Goal: Task Accomplishment & Management: Use online tool/utility

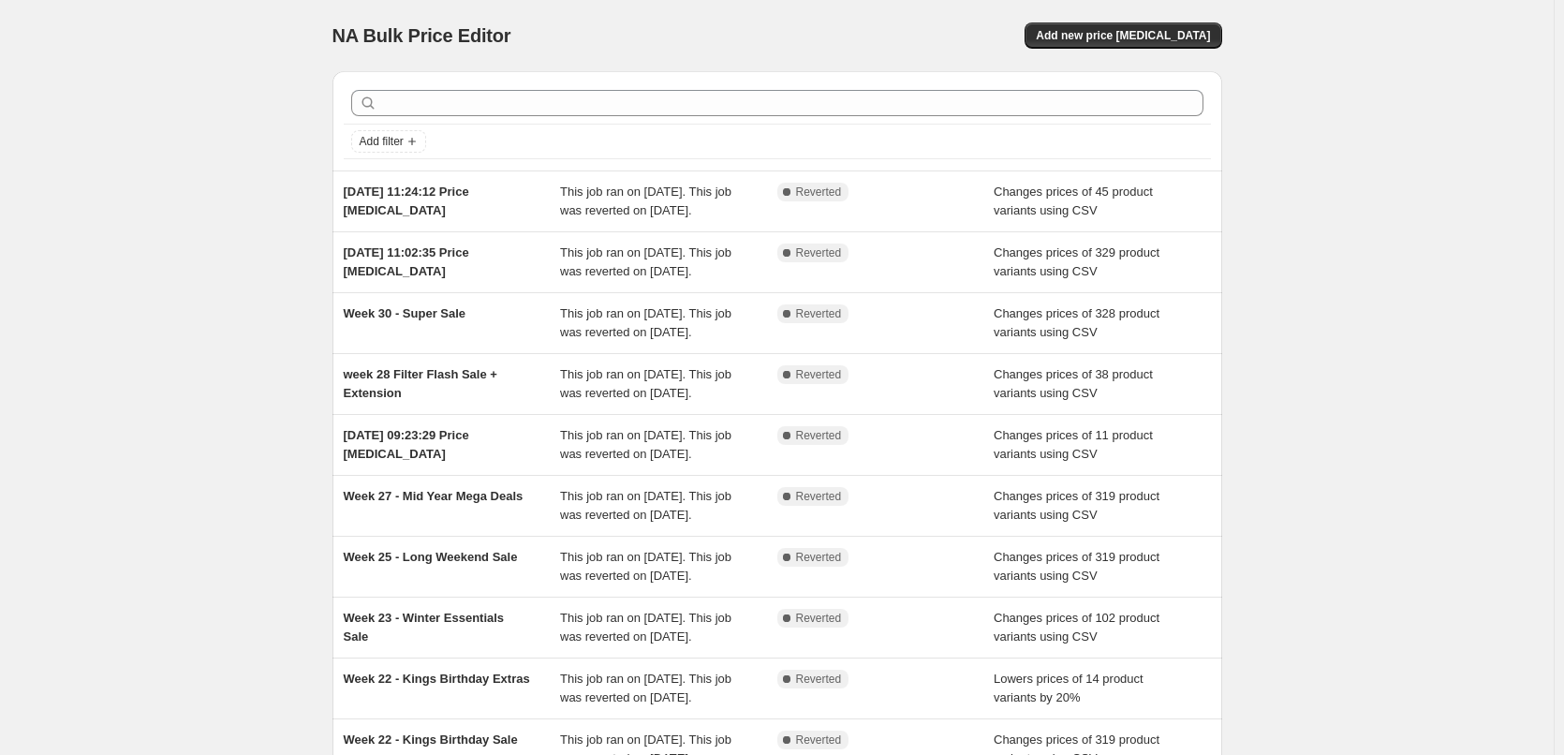
click at [225, 180] on div "NA Bulk Price Editor. This page is ready NA Bulk Price Editor Add new price [ME…" at bounding box center [777, 482] width 1554 height 965
click at [1180, 34] on span "Add new price [MEDICAL_DATA]" at bounding box center [1123, 35] width 174 height 15
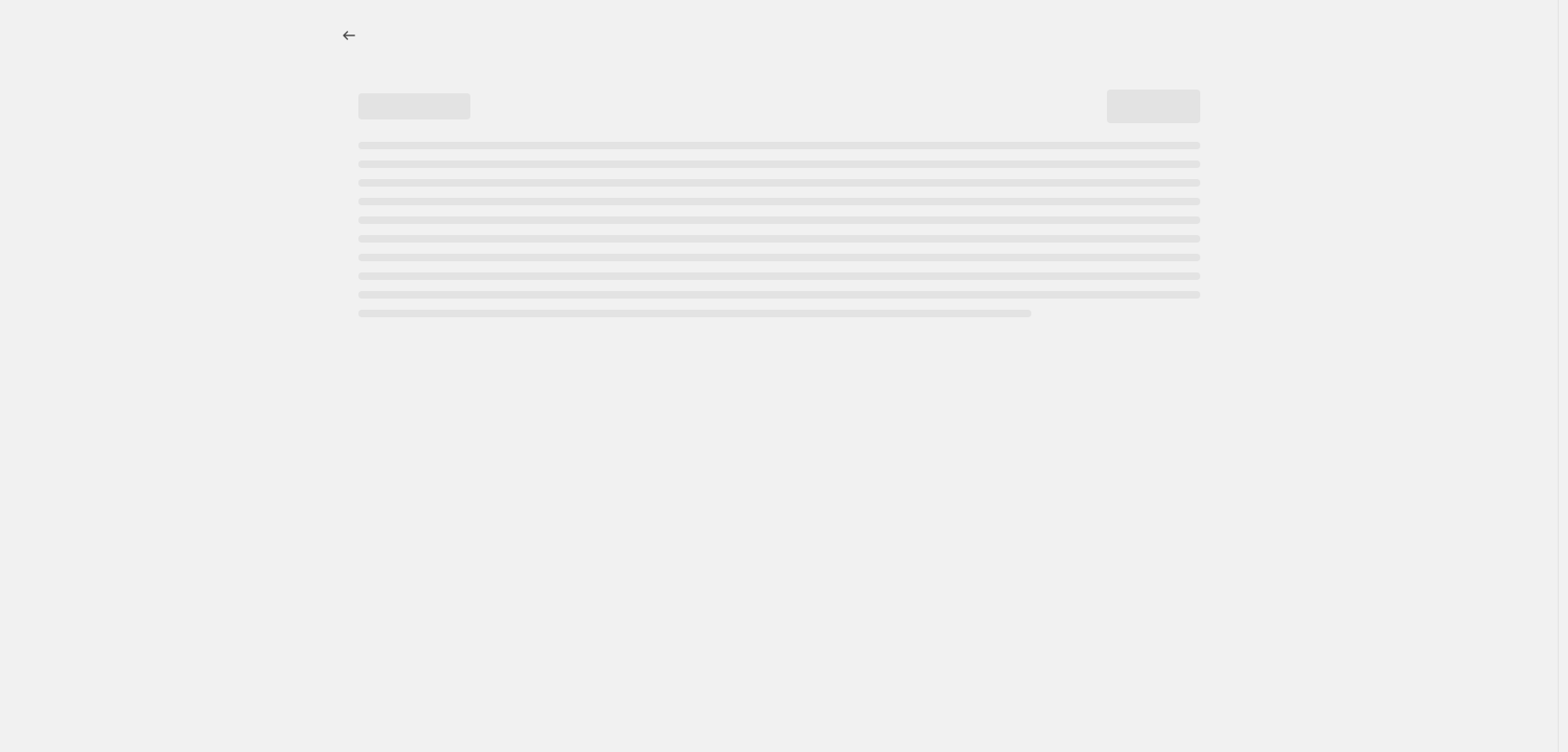
select select "percentage"
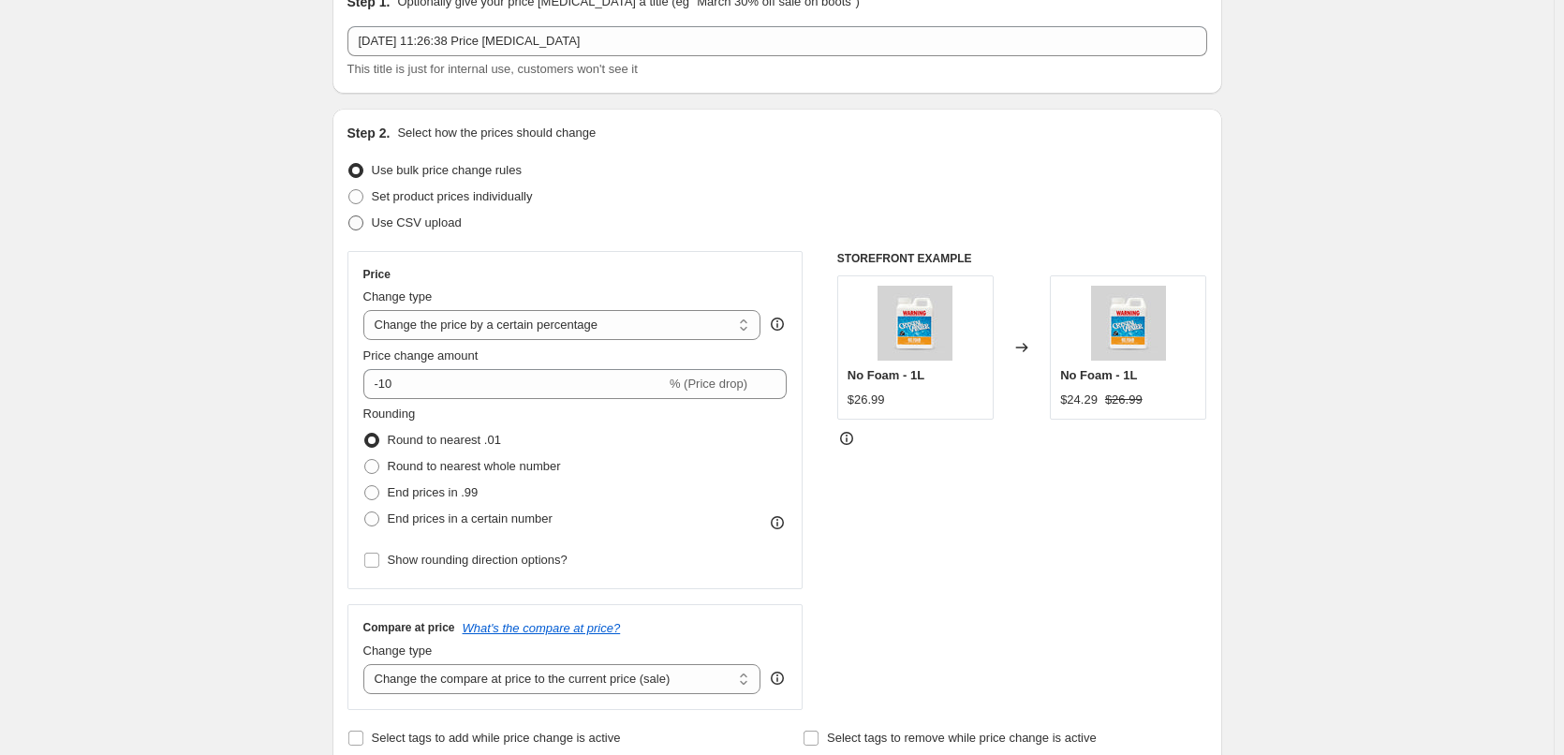
click at [384, 218] on span "Use CSV upload" at bounding box center [417, 222] width 90 height 14
click at [349, 216] on input "Use CSV upload" at bounding box center [348, 215] width 1 height 1
radio input "true"
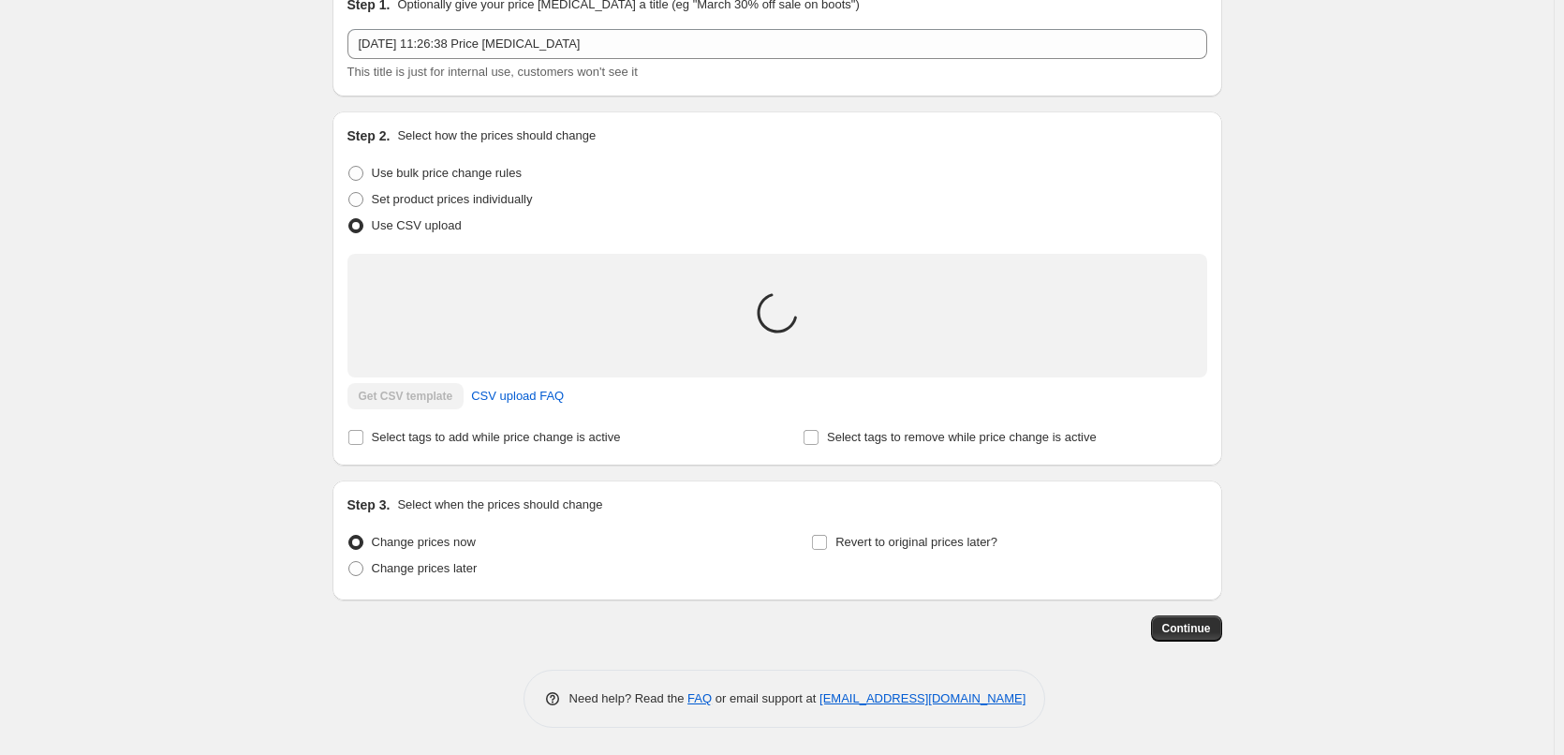
scroll to position [94, 0]
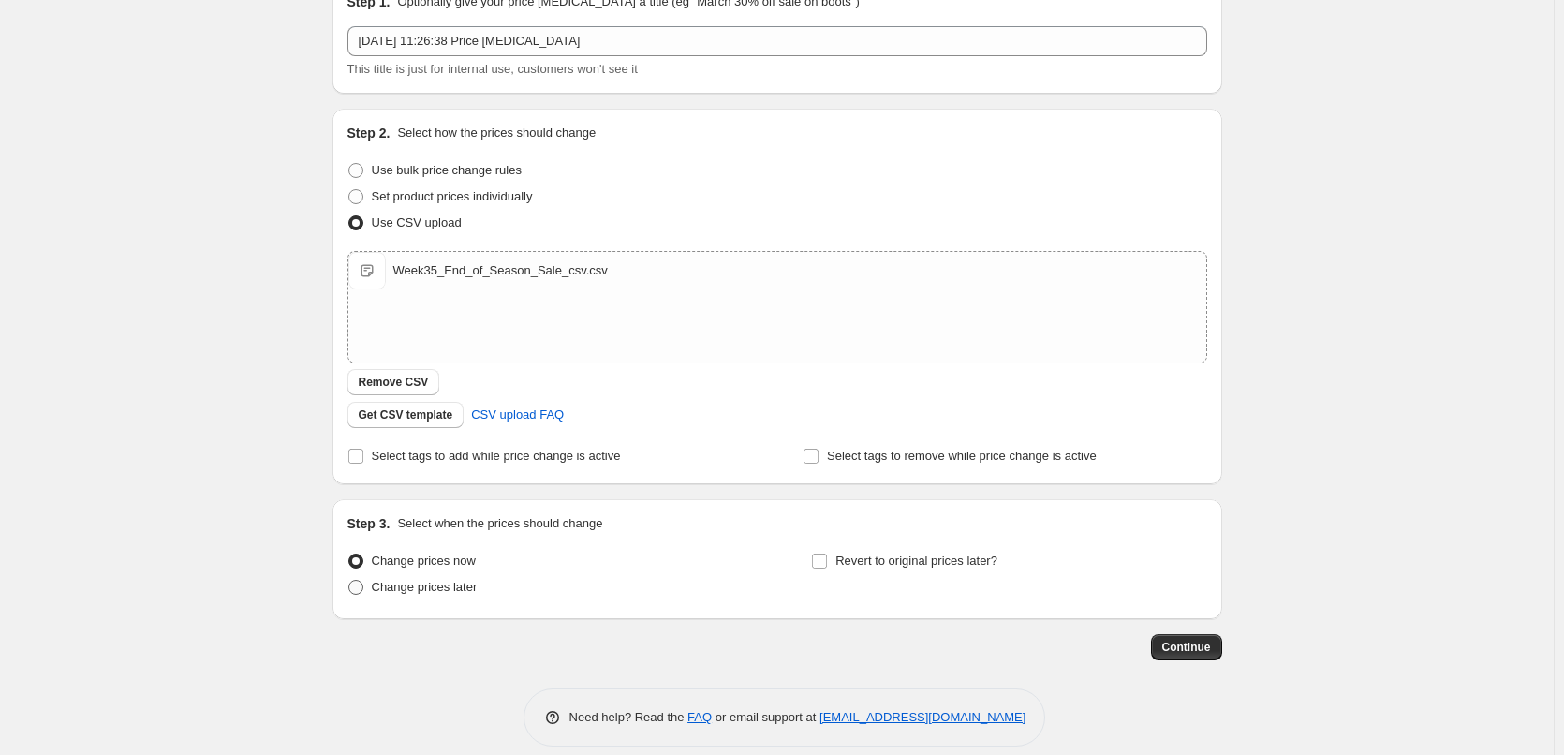
click at [409, 583] on span "Change prices later" at bounding box center [425, 587] width 106 height 14
click at [349, 581] on input "Change prices later" at bounding box center [348, 580] width 1 height 1
radio input "true"
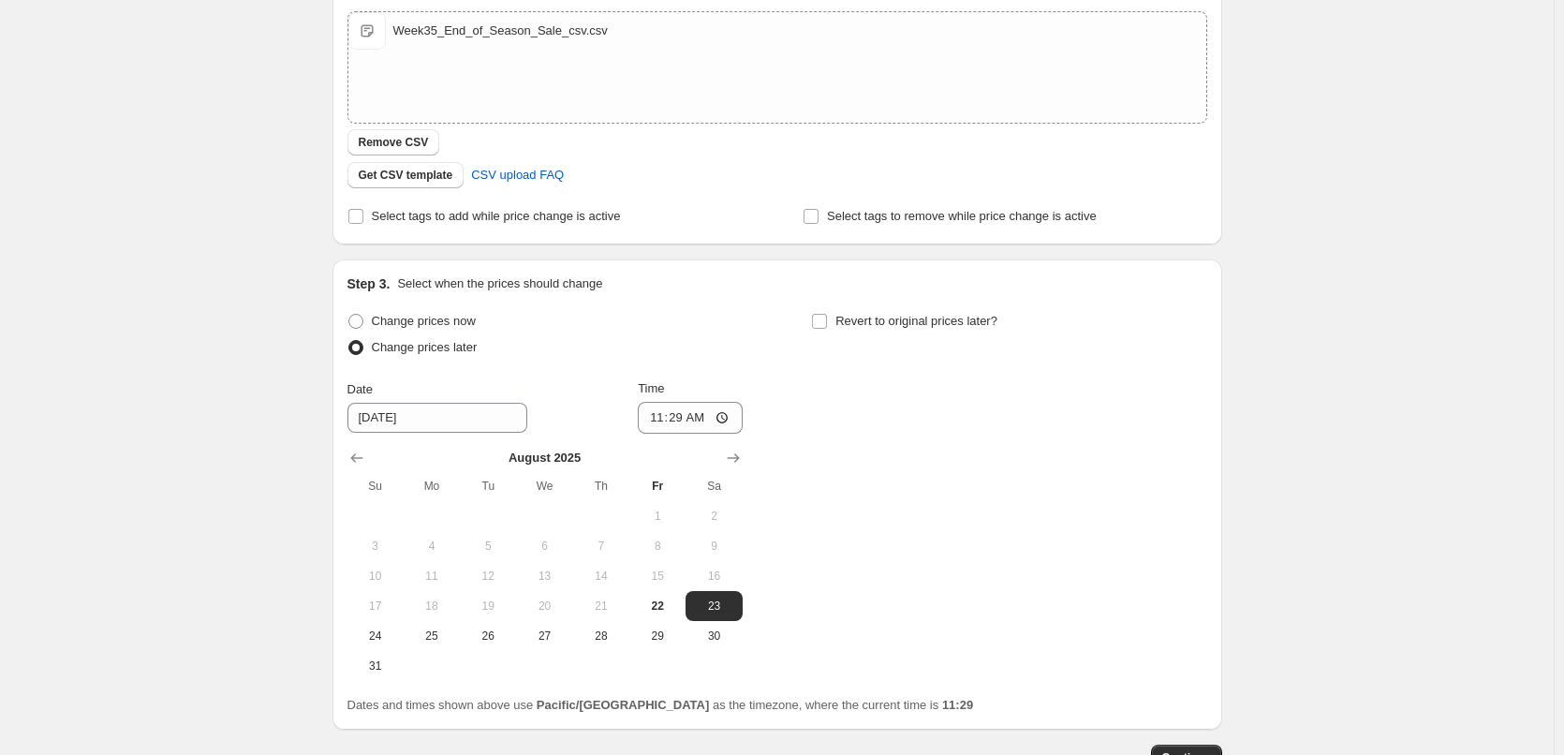
scroll to position [375, 0]
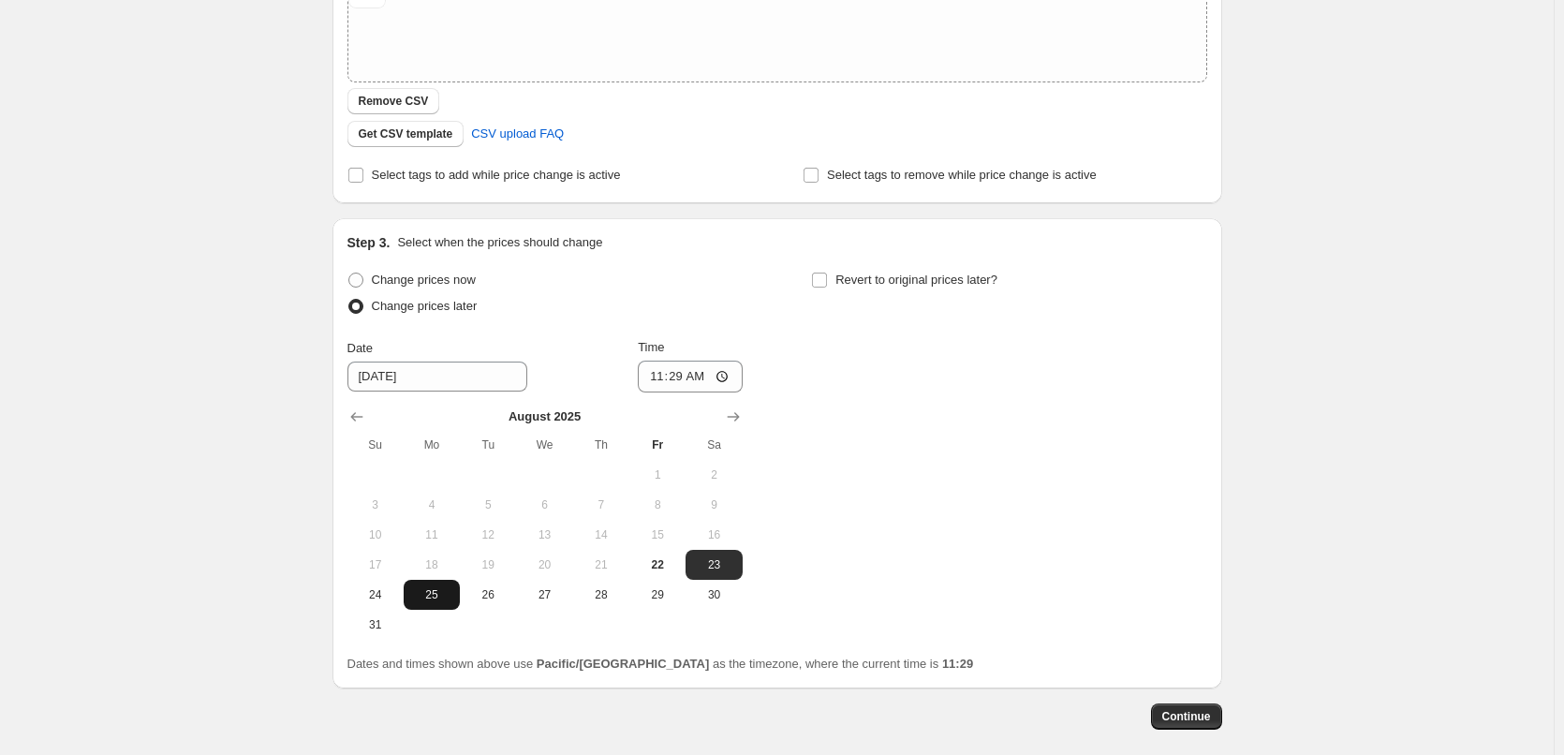
click at [435, 590] on span "25" at bounding box center [431, 594] width 41 height 15
type input "[DATE]"
click at [732, 377] on input "11:29" at bounding box center [690, 377] width 105 height 32
type input "00:01"
click at [870, 401] on div "Change prices now Change prices later Date [DATE] Time 00:[DATE] Mo Tu We Th Fr…" at bounding box center [778, 453] width 860 height 373
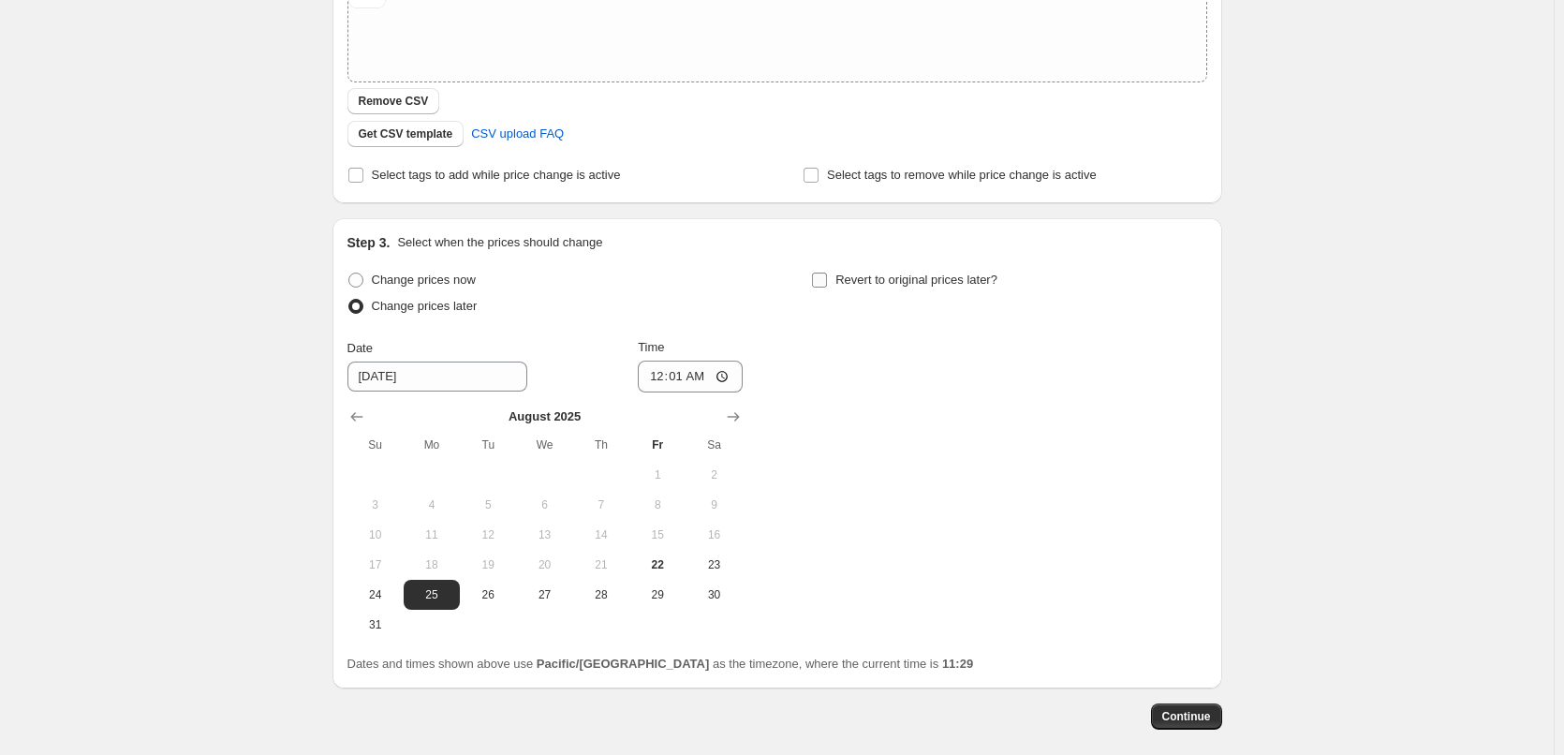
click at [843, 276] on span "Revert to original prices later?" at bounding box center [917, 280] width 162 height 14
click at [827, 276] on input "Revert to original prices later?" at bounding box center [819, 280] width 15 height 15
checkbox input "true"
click at [1198, 421] on icon "Show next month, September 2025" at bounding box center [1198, 416] width 19 height 19
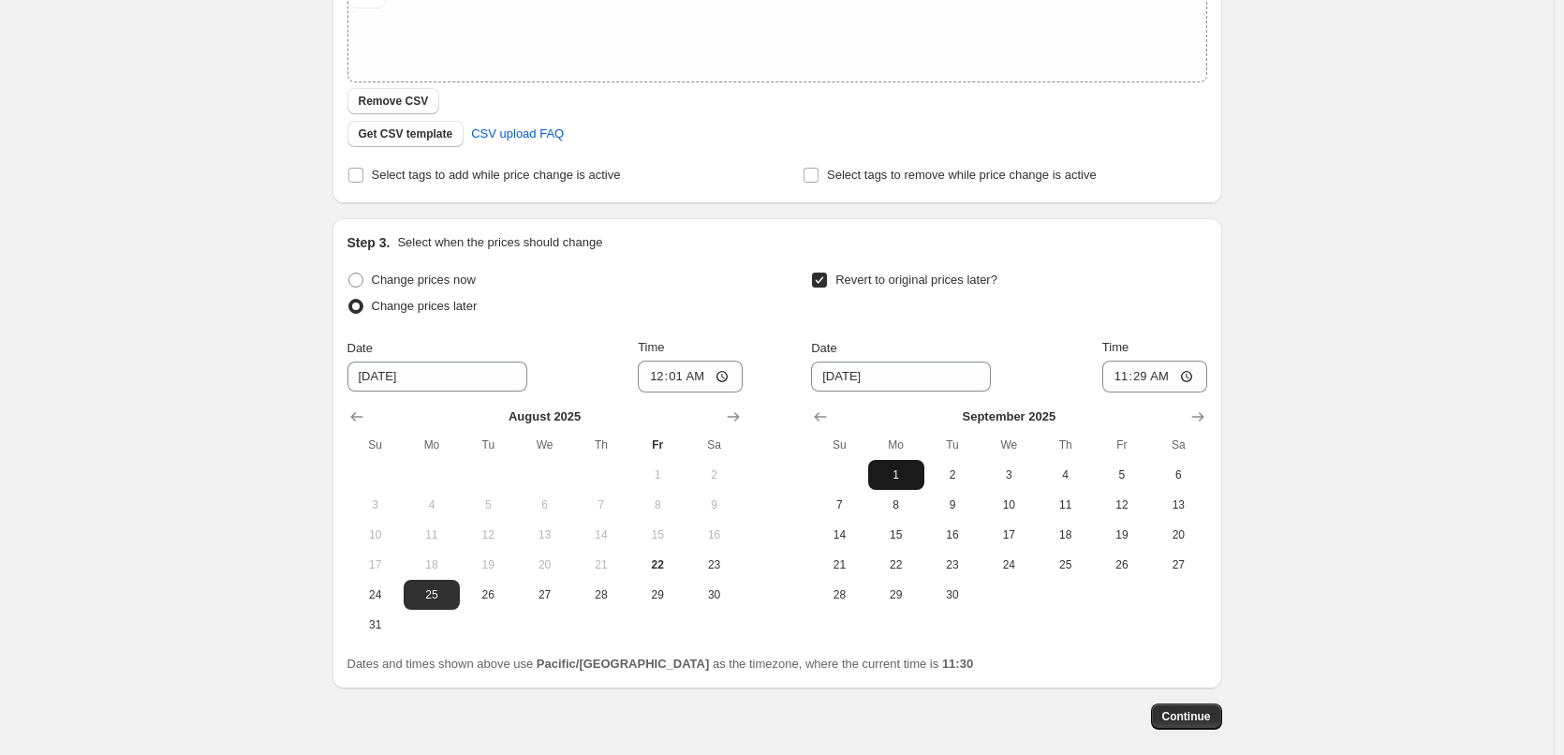
click at [902, 472] on span "1" at bounding box center [896, 474] width 41 height 15
type input "9/1/2025"
click at [1188, 384] on input "11:29" at bounding box center [1154, 377] width 105 height 32
type input "23:59"
click at [1177, 288] on div "Revert to original prices later?" at bounding box center [1008, 295] width 395 height 56
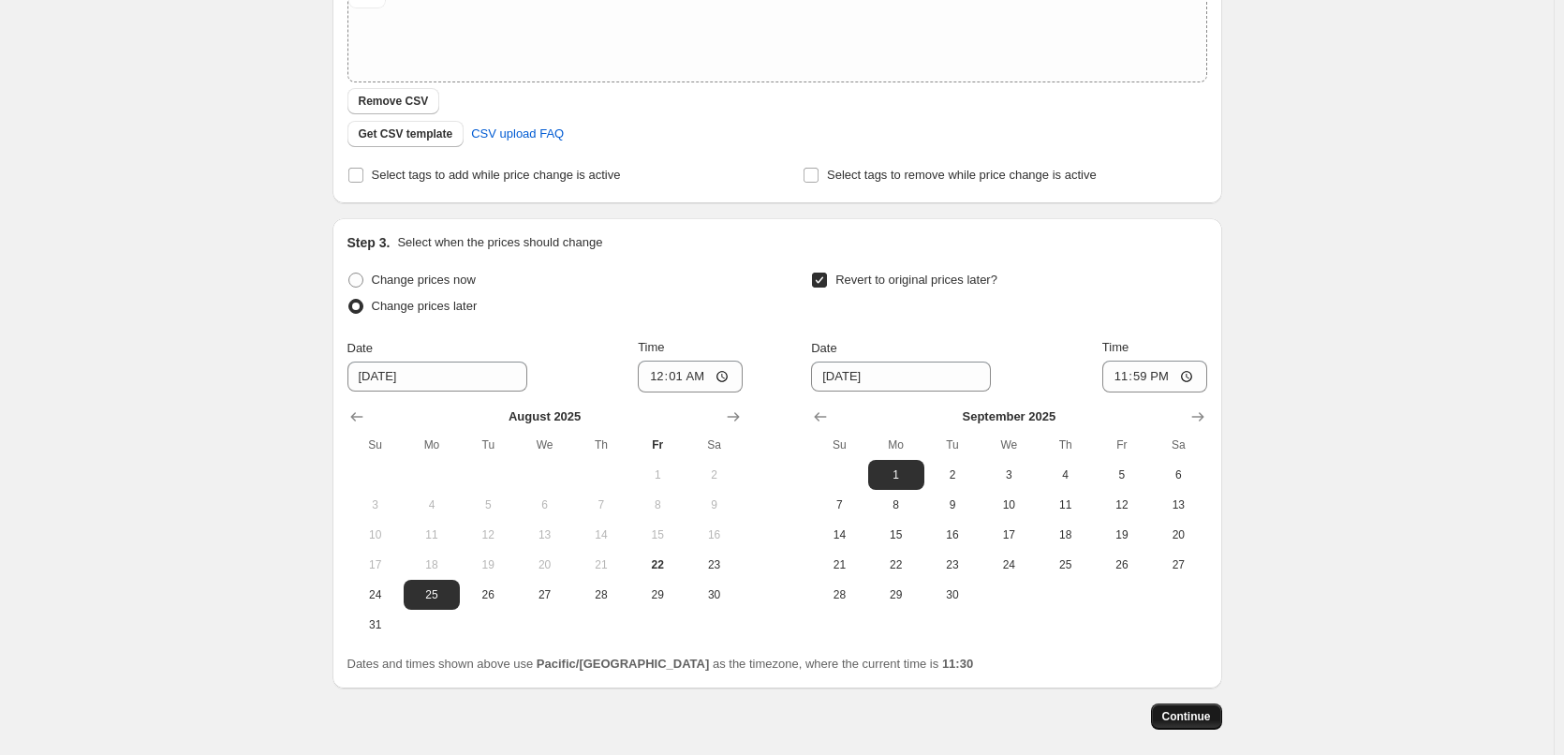
click at [1171, 713] on span "Continue" at bounding box center [1186, 716] width 49 height 15
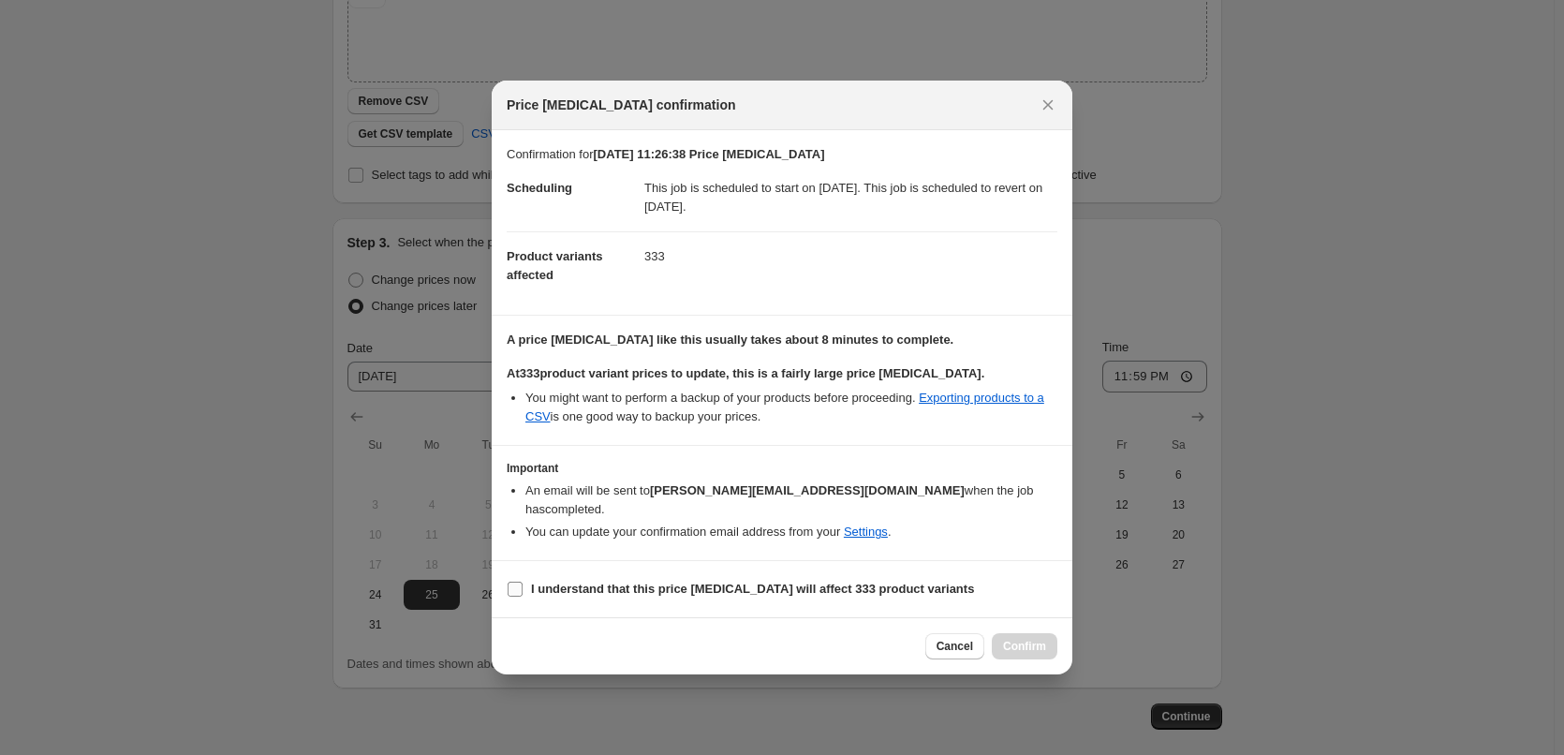
click at [623, 582] on b "I understand that this price change job will affect 333 product variants" at bounding box center [752, 589] width 443 height 14
click at [523, 582] on input "I understand that this price change job will affect 333 product variants" at bounding box center [515, 589] width 15 height 15
checkbox input "true"
click at [1002, 633] on button "Confirm" at bounding box center [1025, 646] width 66 height 26
